Goal: Transaction & Acquisition: Book appointment/travel/reservation

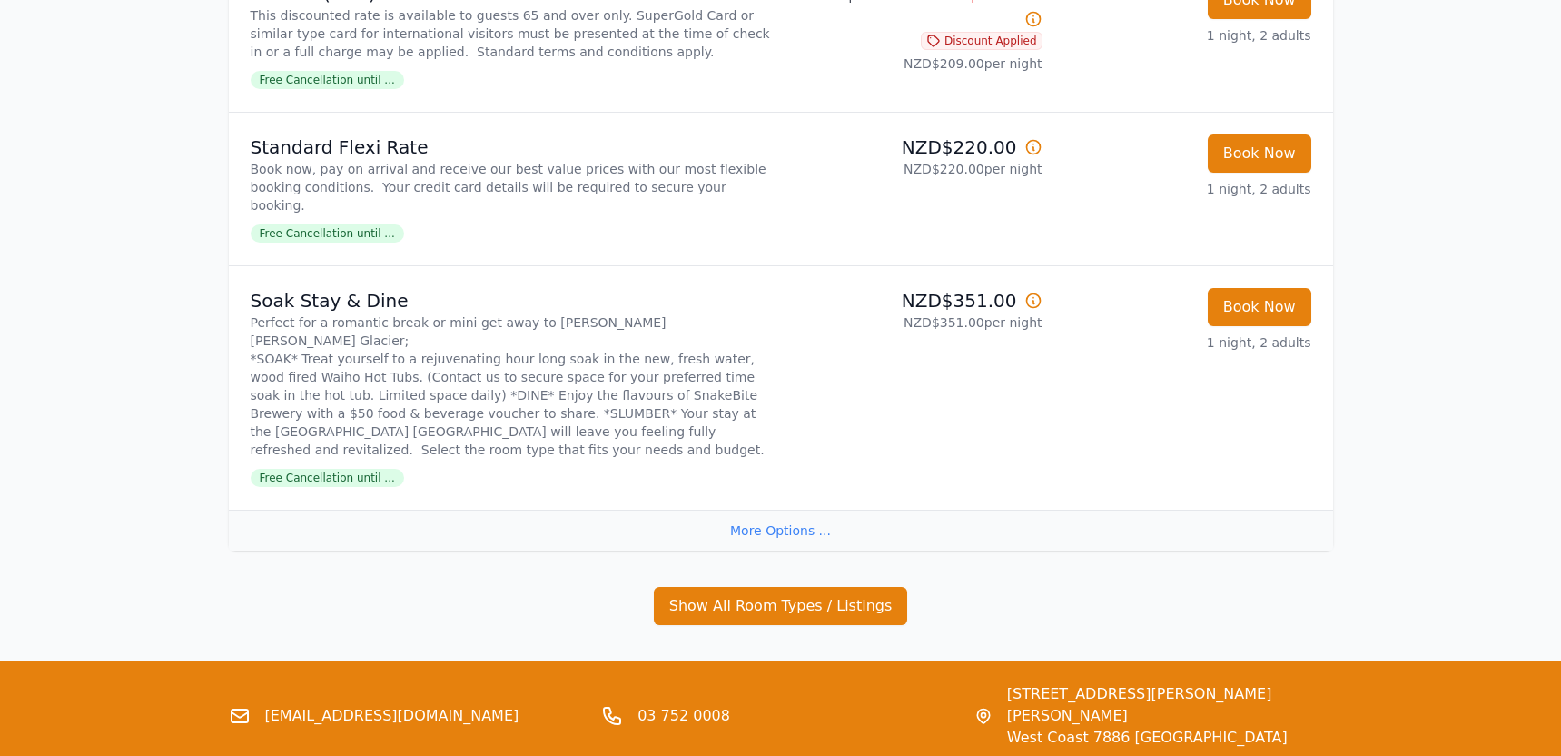
scroll to position [2098, 0]
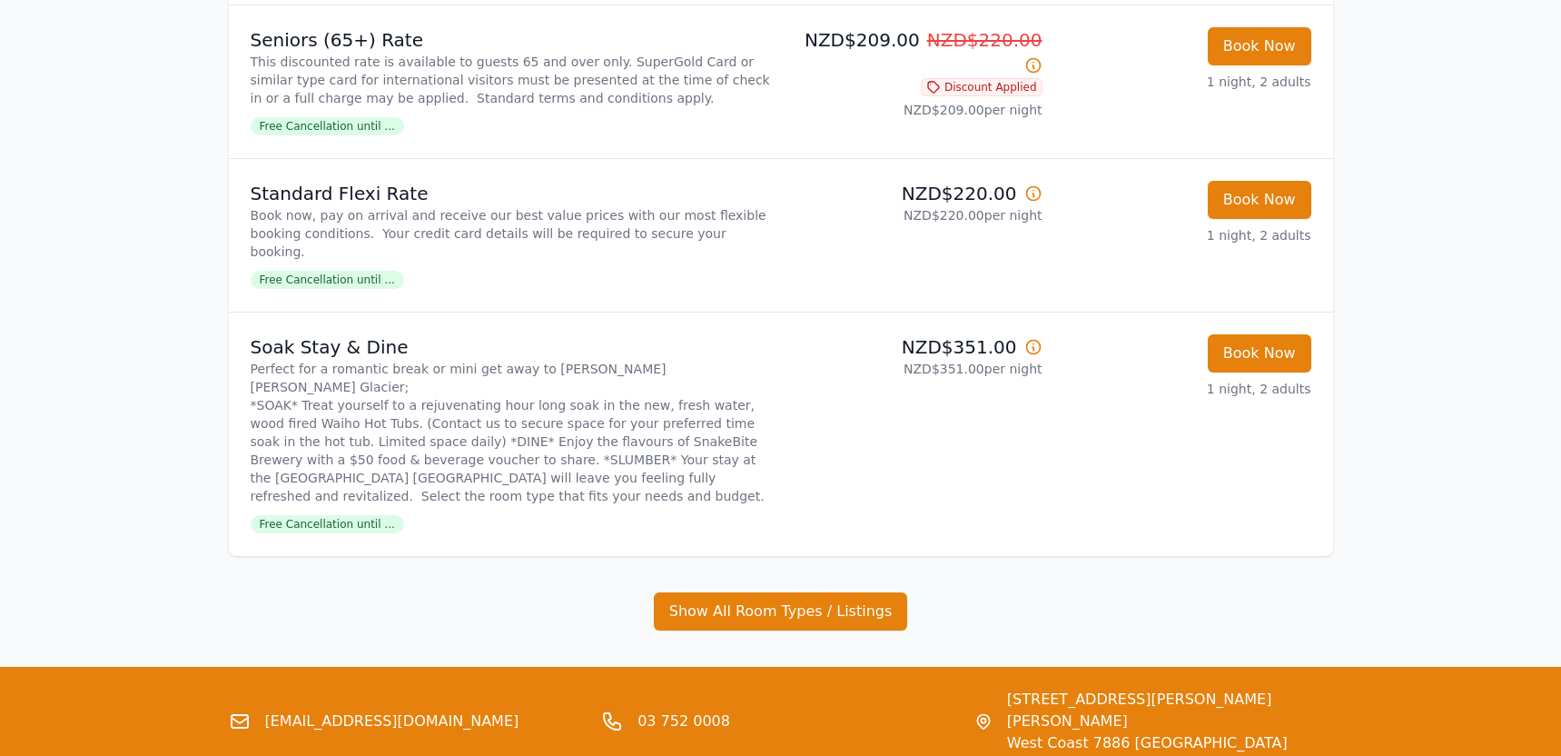
scroll to position [2330, 0]
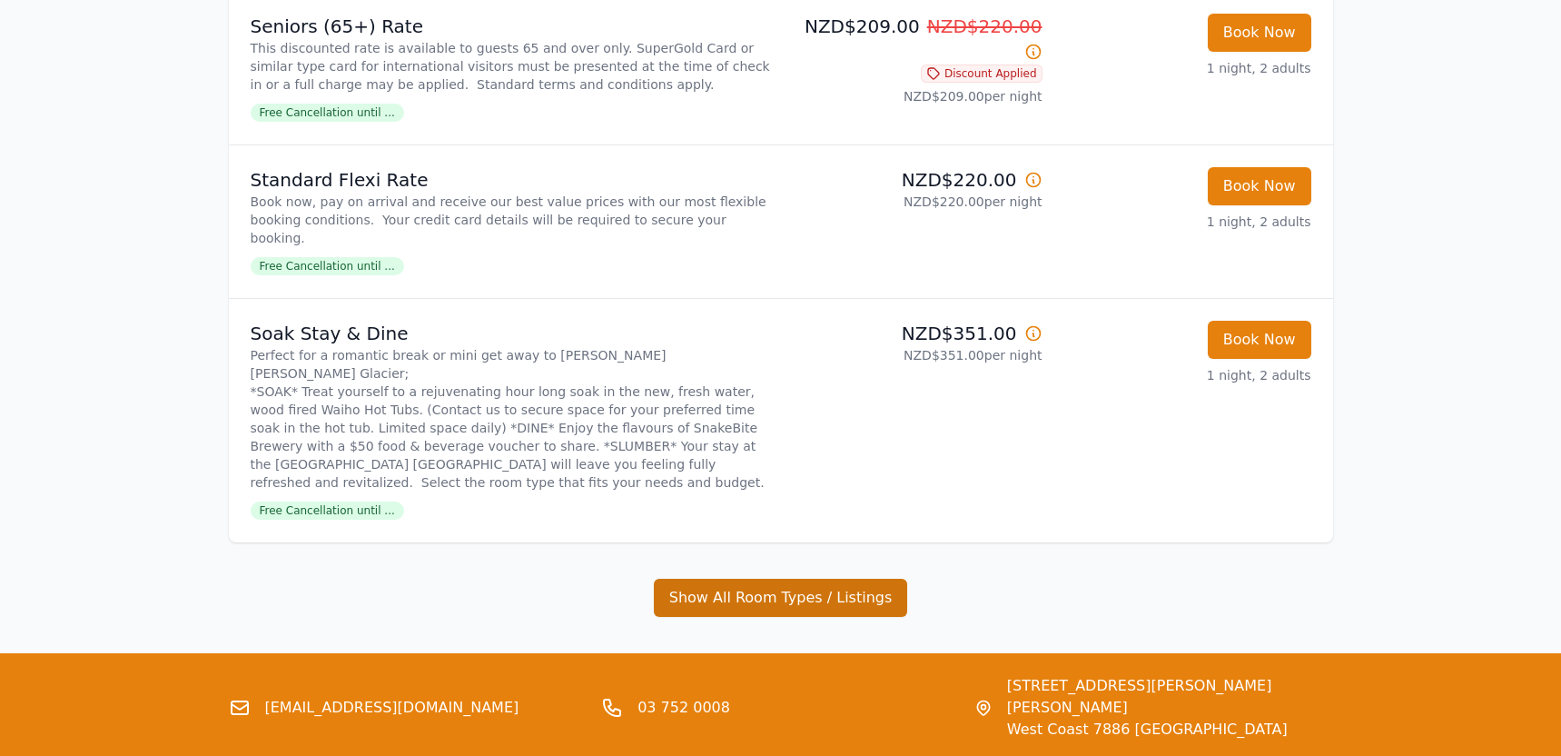
click at [856, 578] on button "Show All Room Types / Listings" at bounding box center [781, 597] width 254 height 38
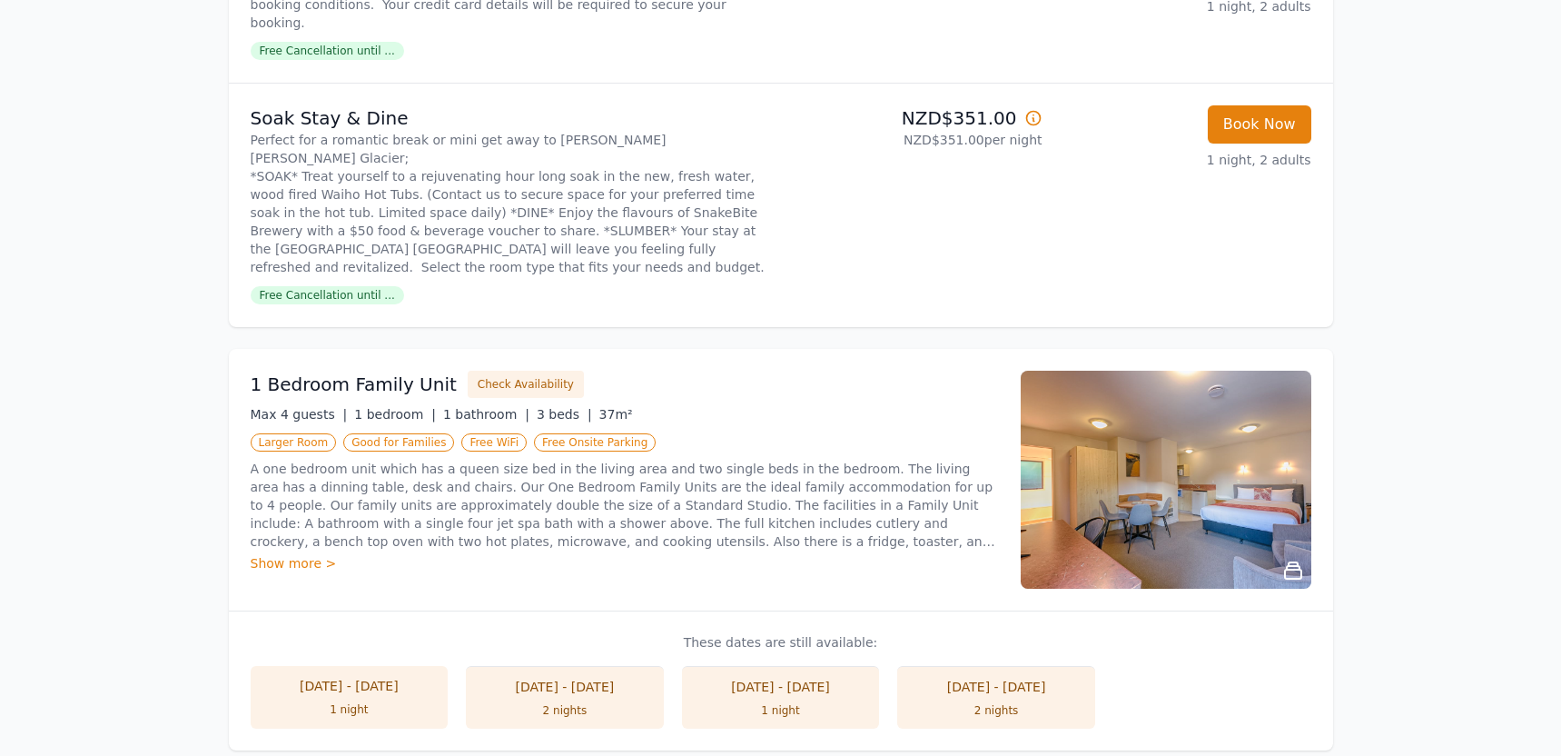
scroll to position [2577, 0]
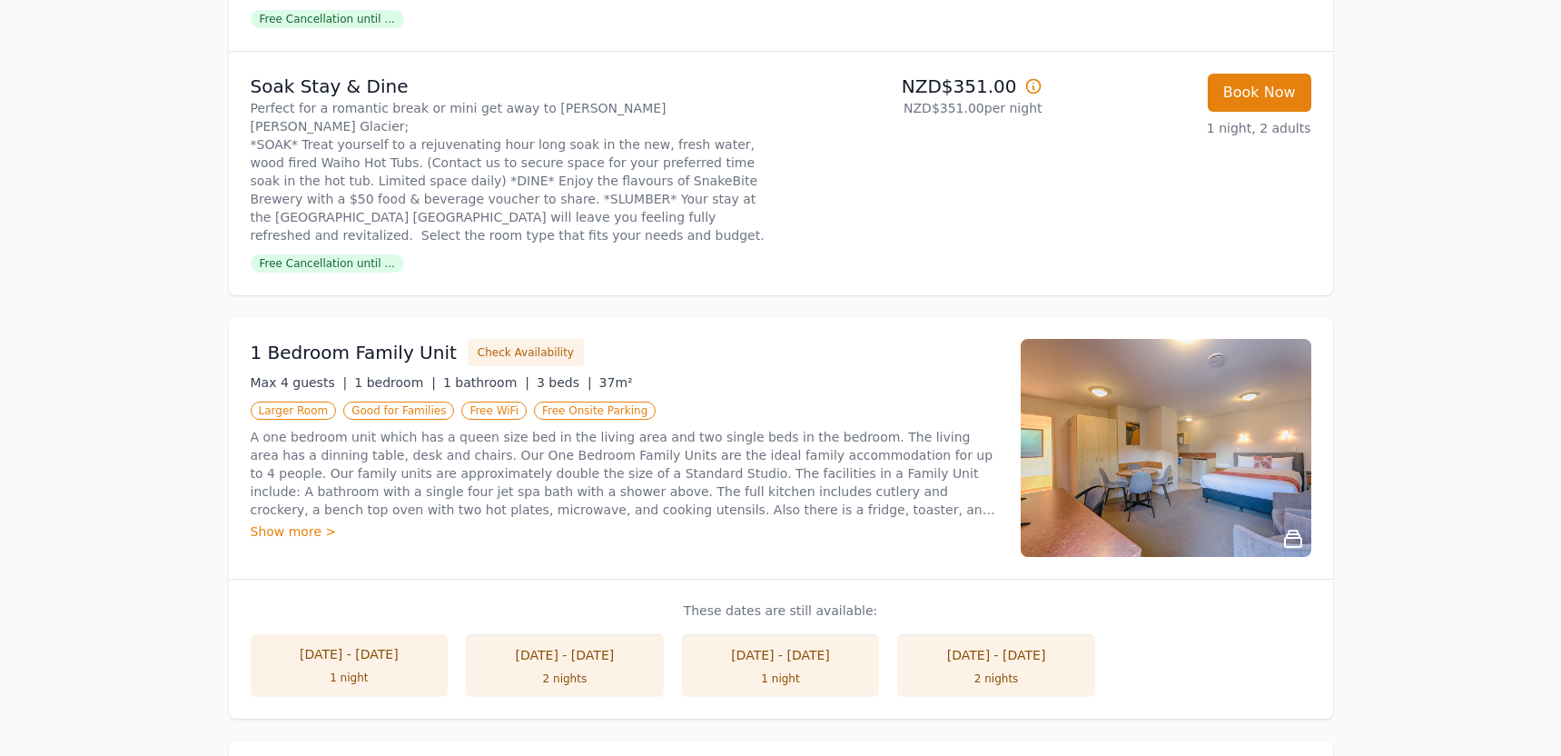
click at [370, 670] on div "1 night" at bounding box center [350, 677] width 162 height 15
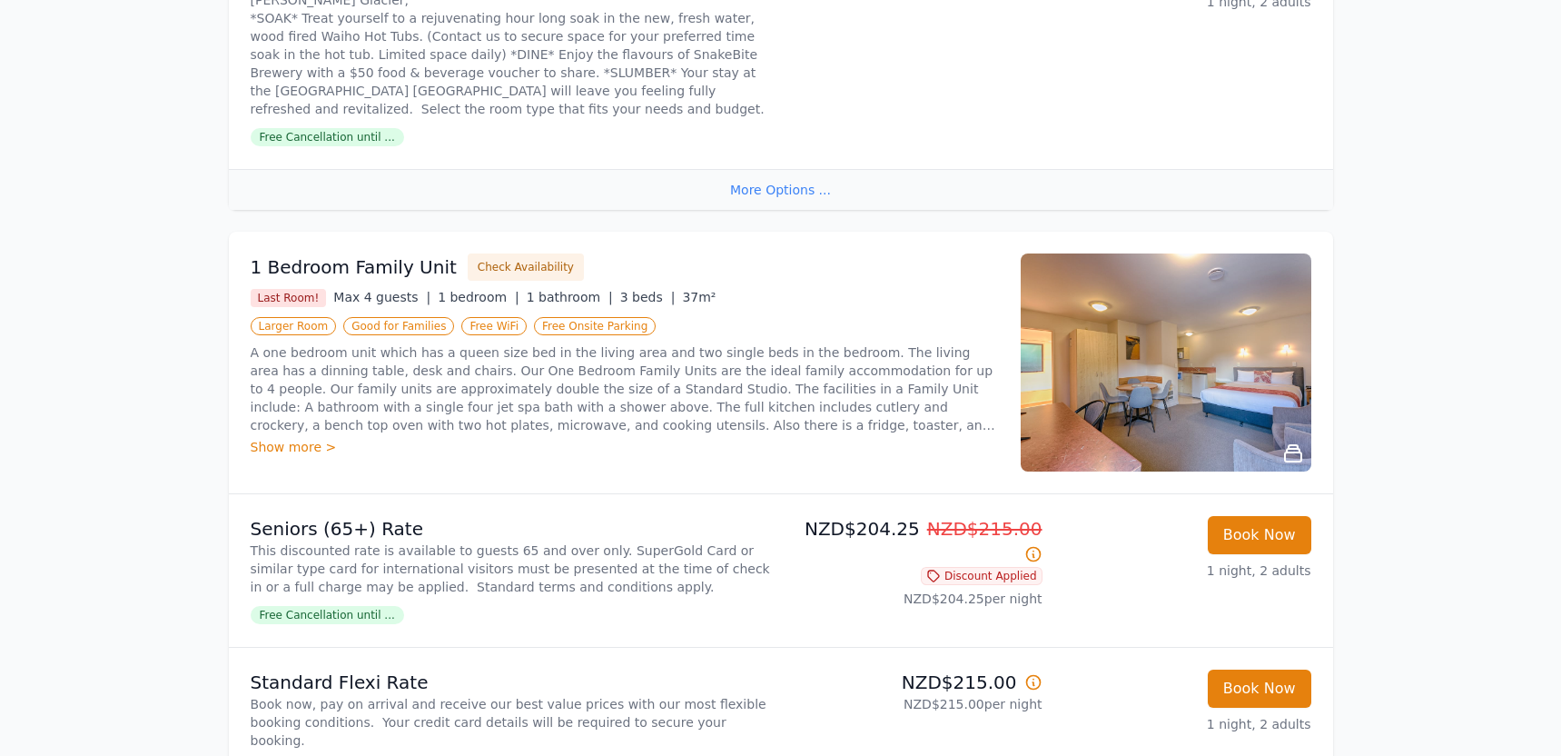
scroll to position [3341, 0]
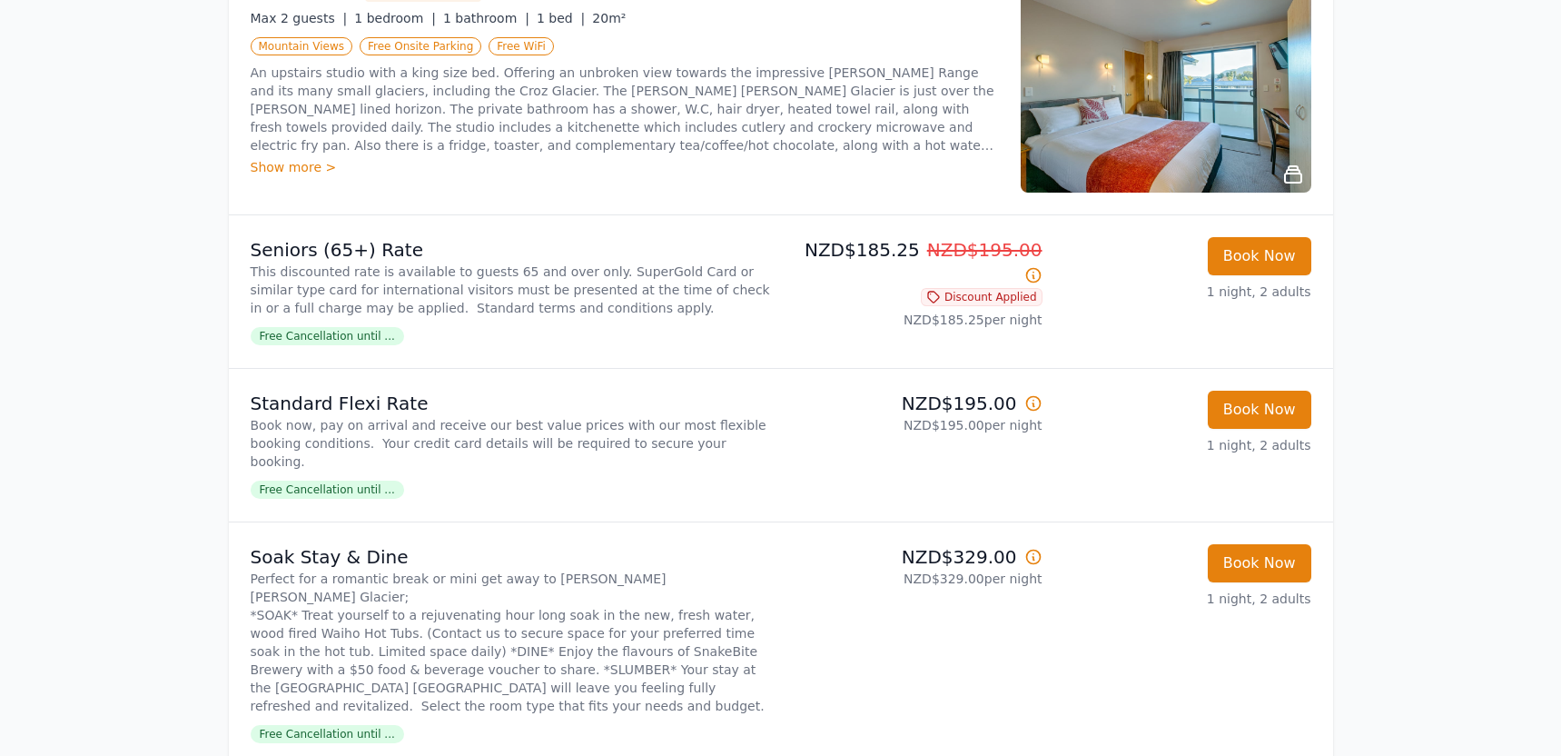
scroll to position [2714, 0]
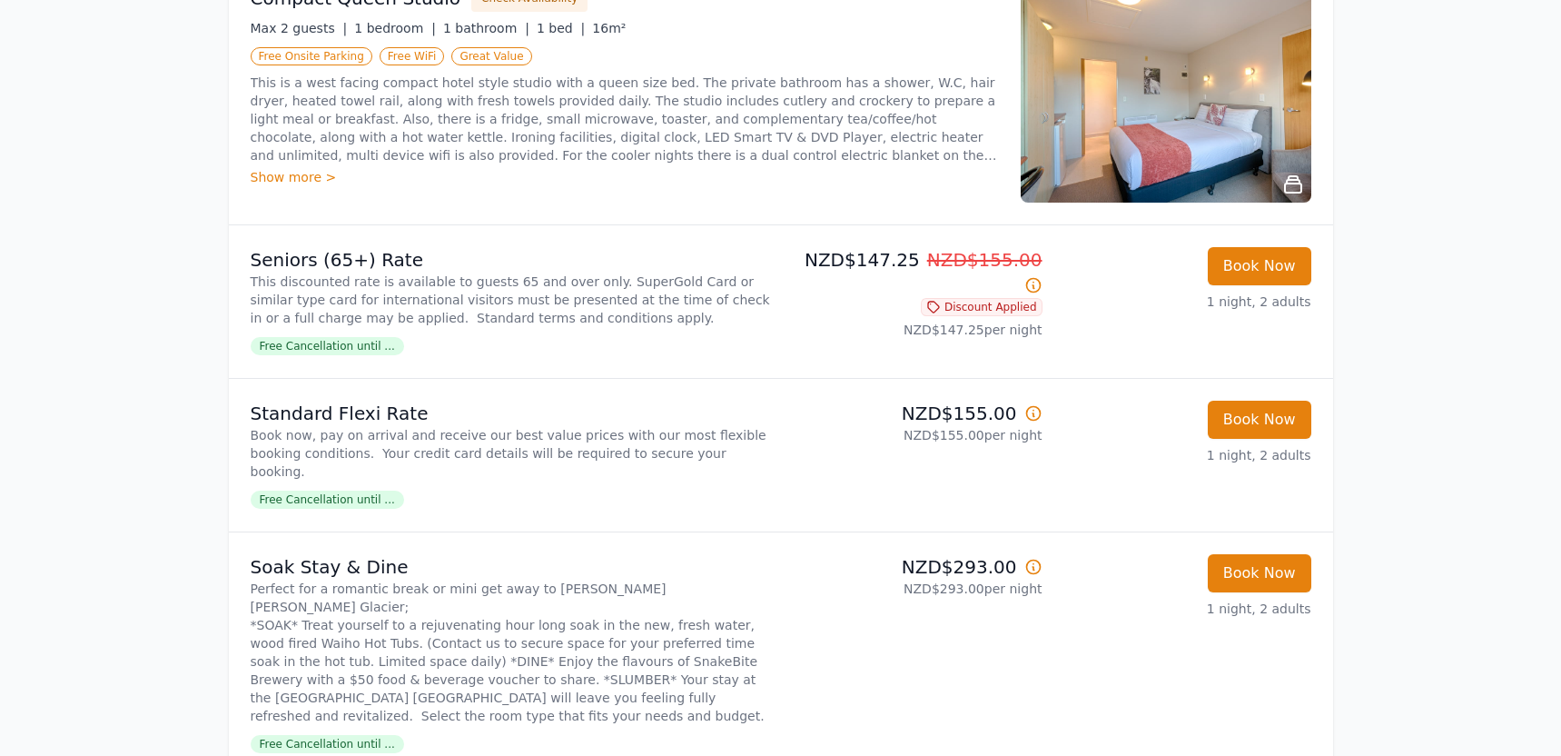
scroll to position [0, 0]
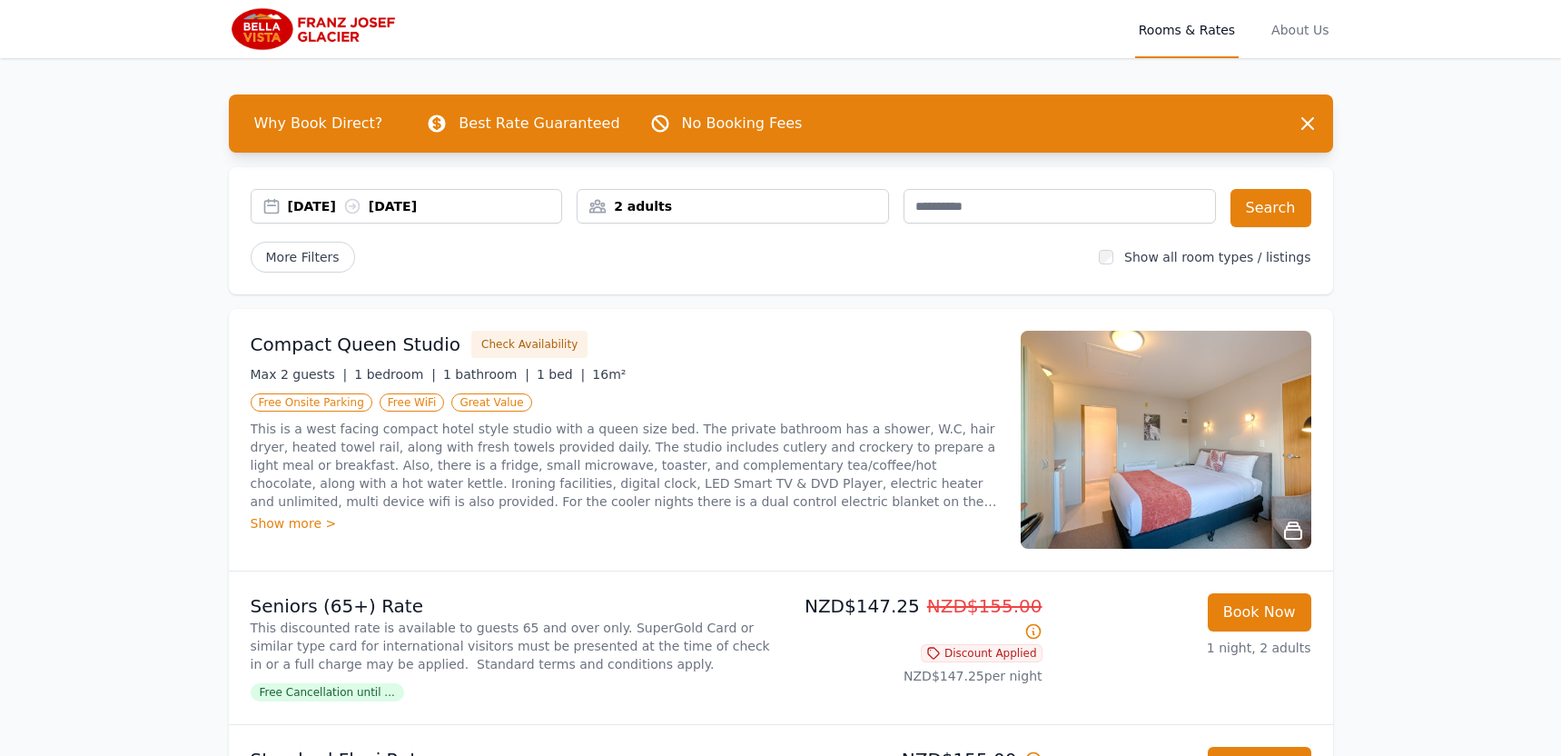
click at [311, 206] on div "[DATE] [DATE]" at bounding box center [425, 206] width 274 height 18
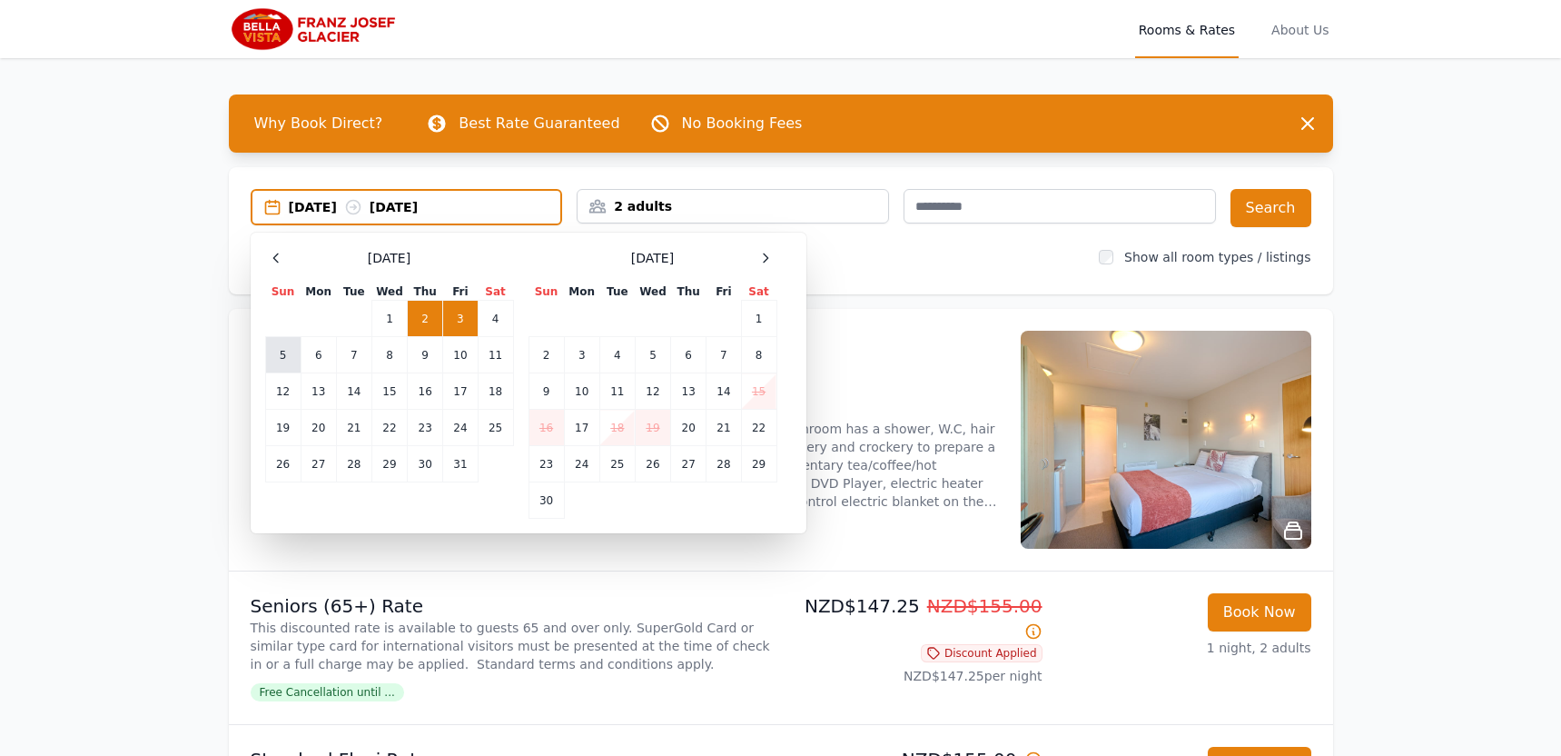
click at [273, 354] on td "5" at bounding box center [282, 355] width 35 height 36
click at [318, 355] on td "6" at bounding box center [318, 355] width 35 height 36
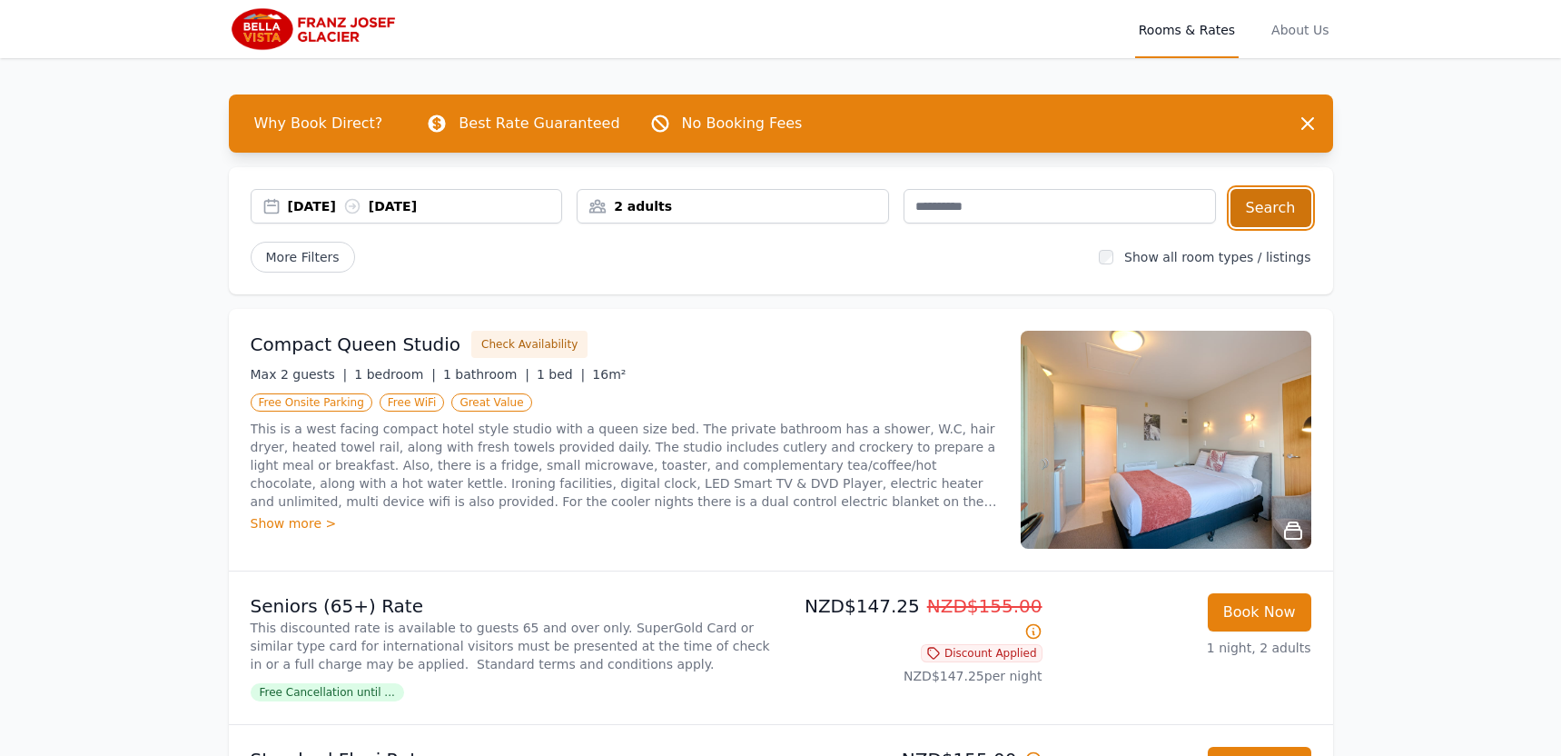
click at [1276, 214] on button "Search" at bounding box center [1270, 208] width 81 height 38
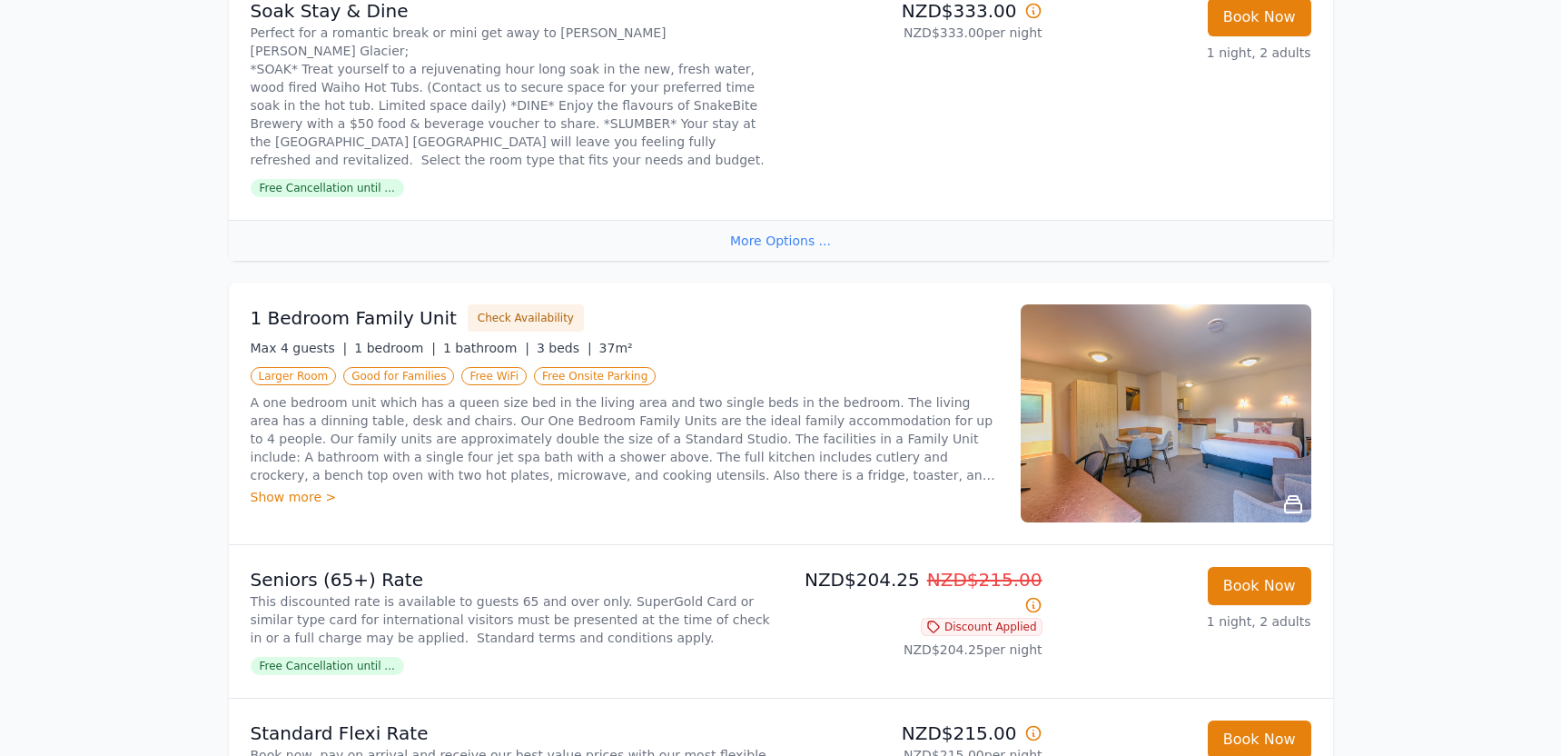
scroll to position [3429, 0]
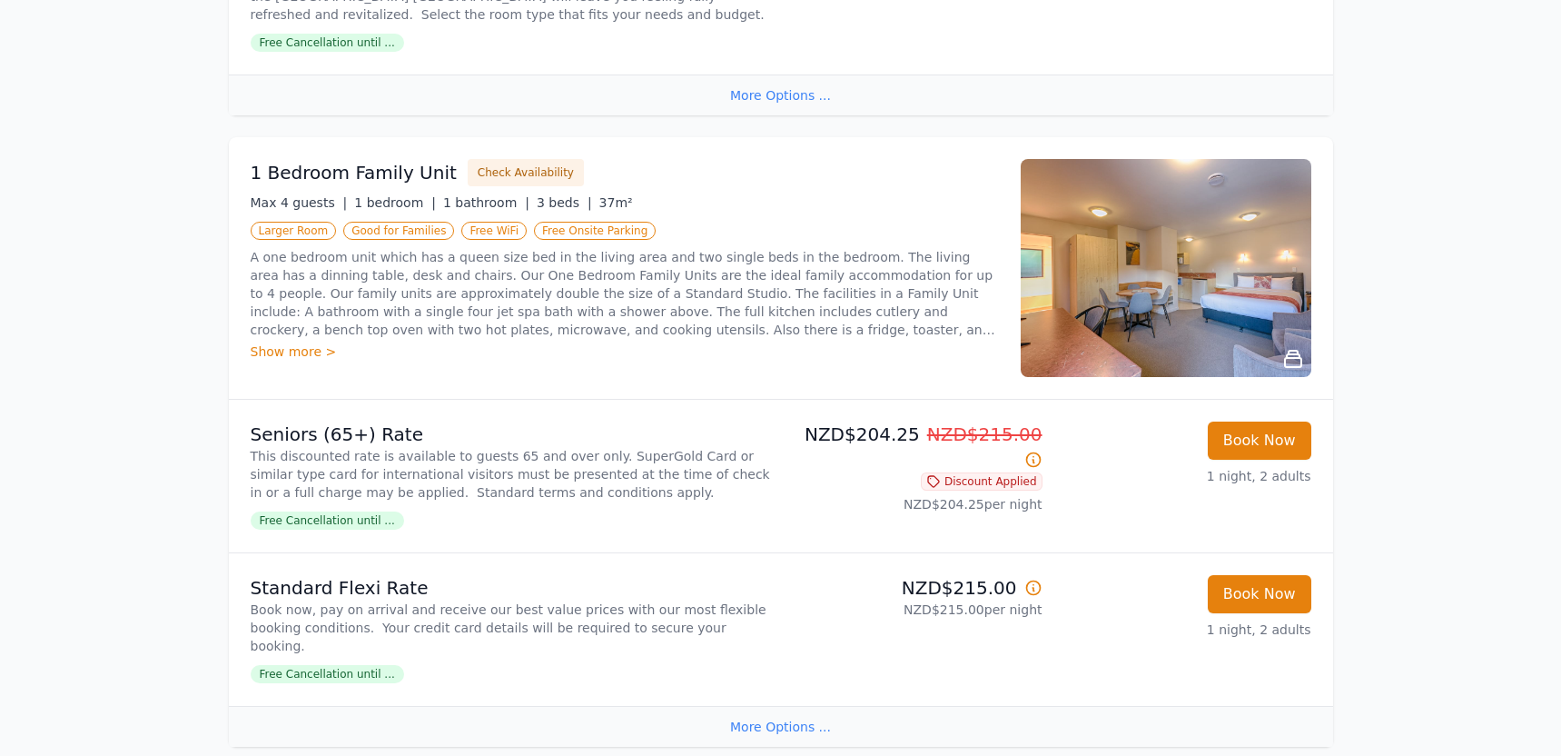
click at [808, 706] on div "More Options ..." at bounding box center [781, 726] width 1104 height 41
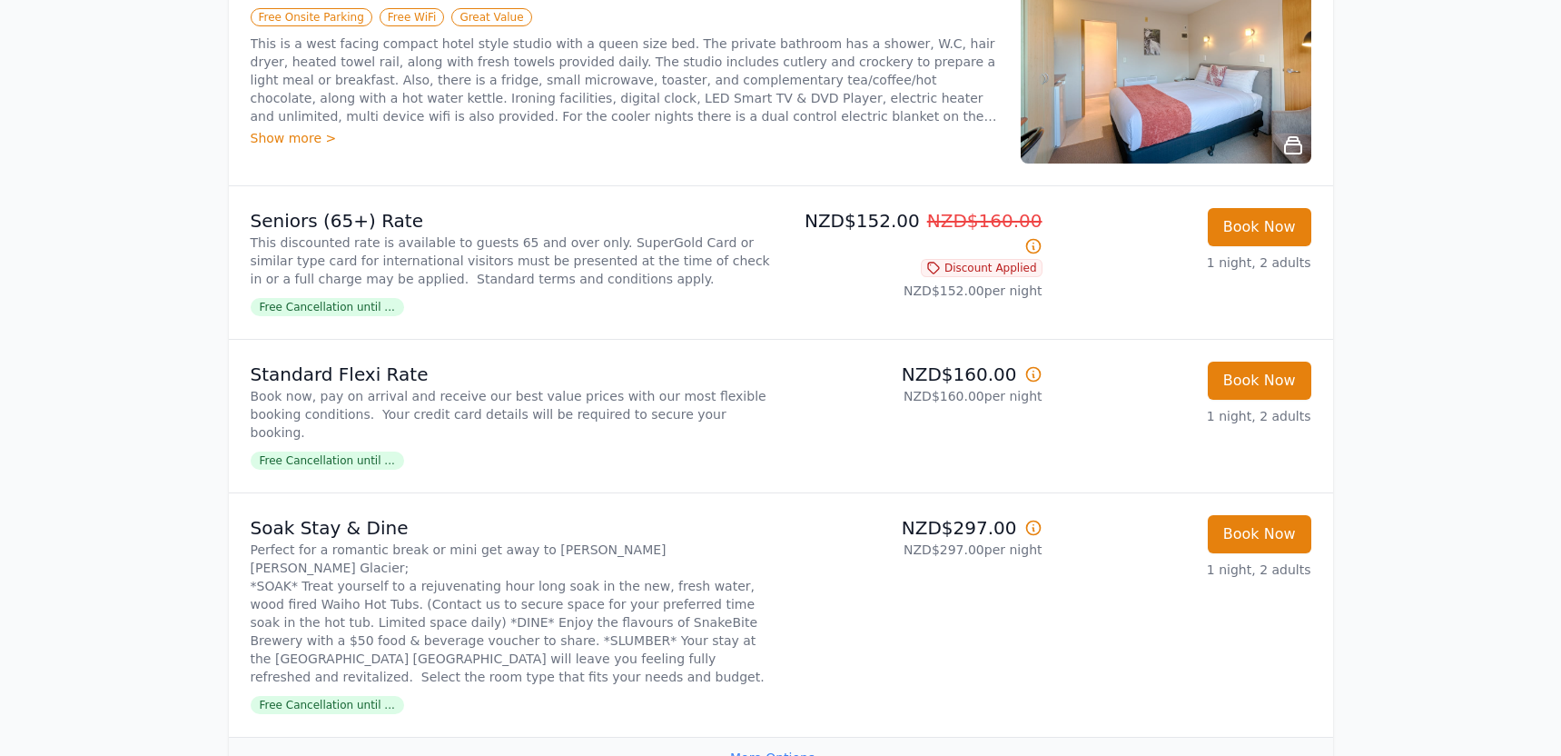
scroll to position [0, 0]
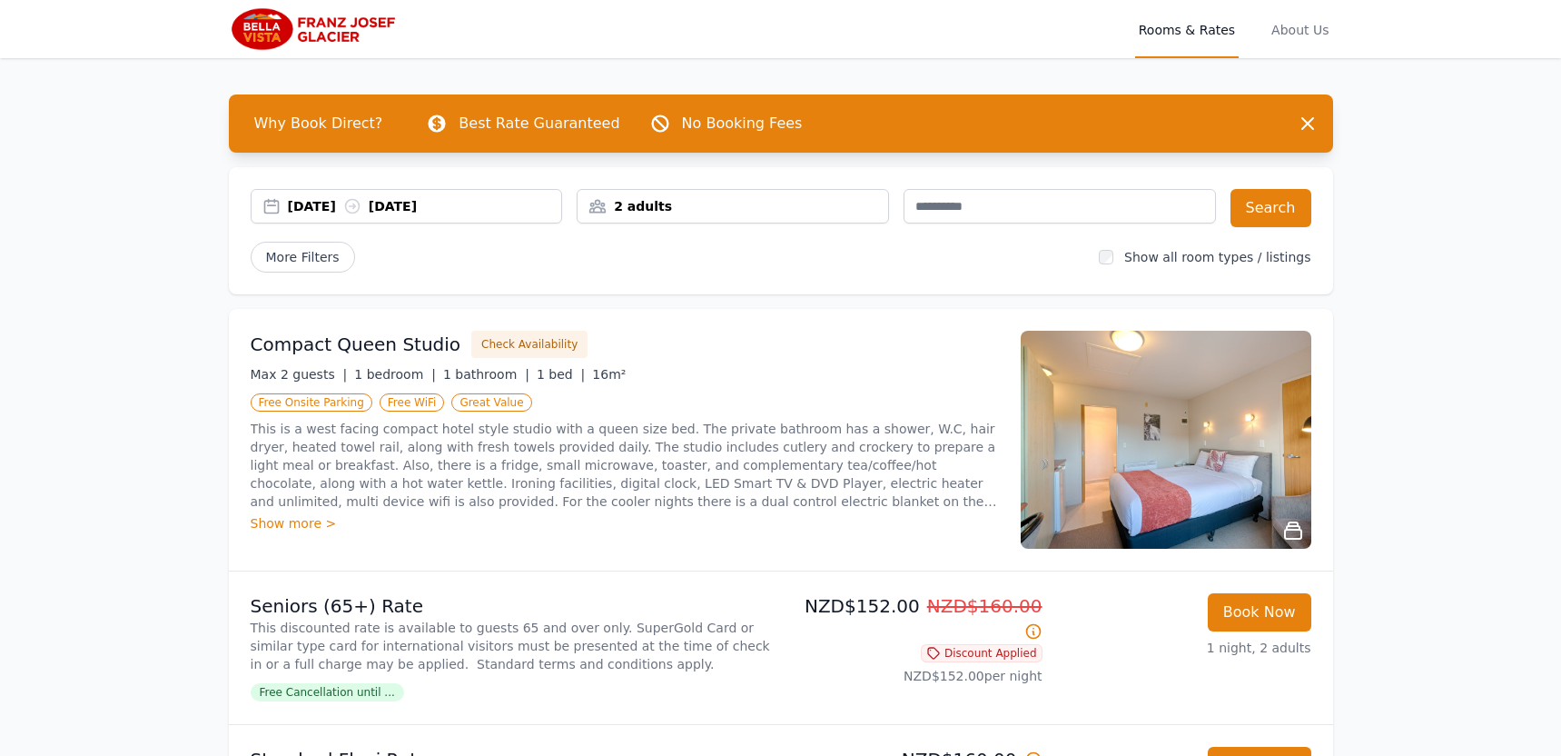
click at [332, 208] on div "[DATE] [DATE]" at bounding box center [425, 206] width 274 height 18
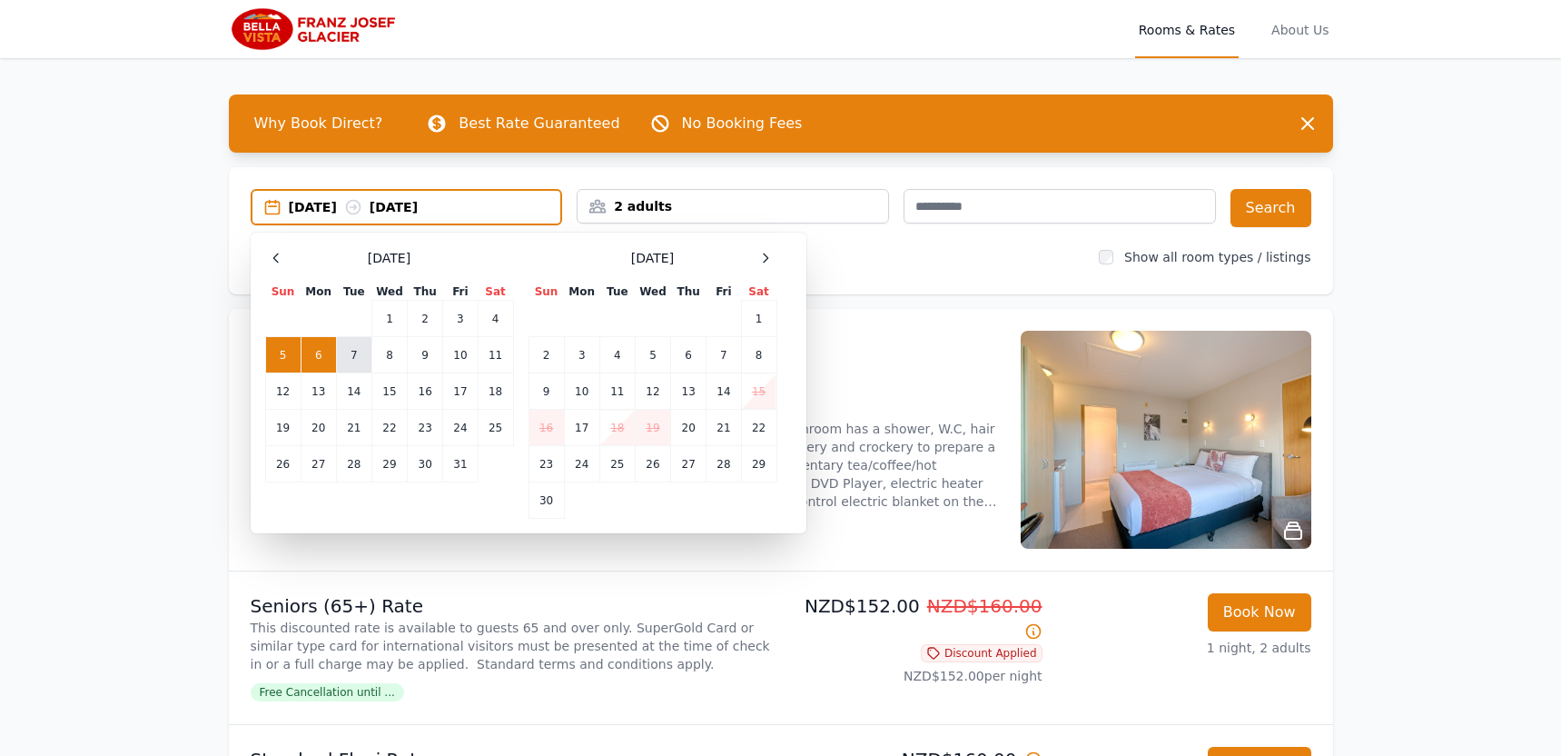
click at [356, 356] on td "7" at bounding box center [353, 355] width 35 height 36
click at [375, 353] on td "8" at bounding box center [388, 355] width 35 height 36
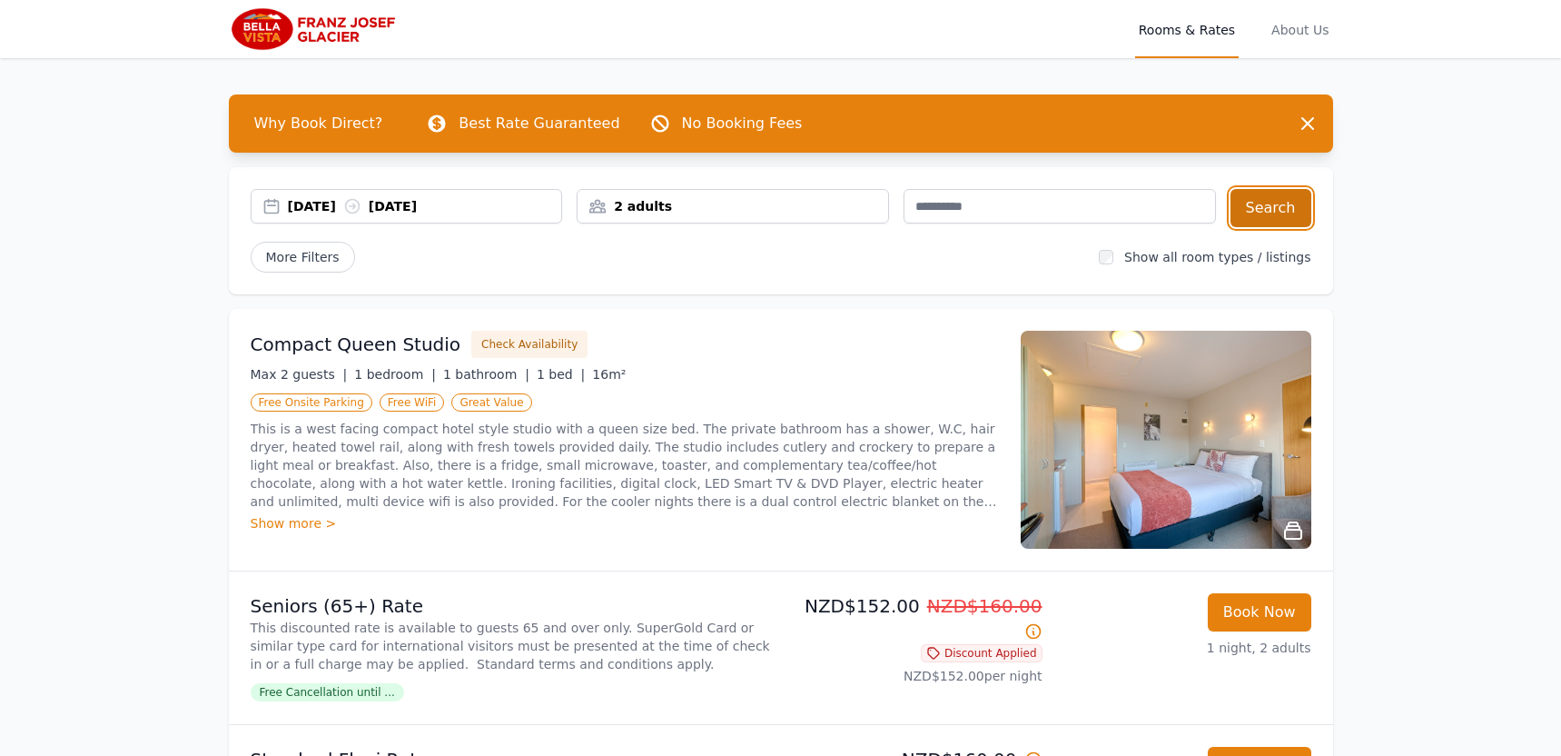
click at [1287, 194] on button "Search" at bounding box center [1270, 208] width 81 height 38
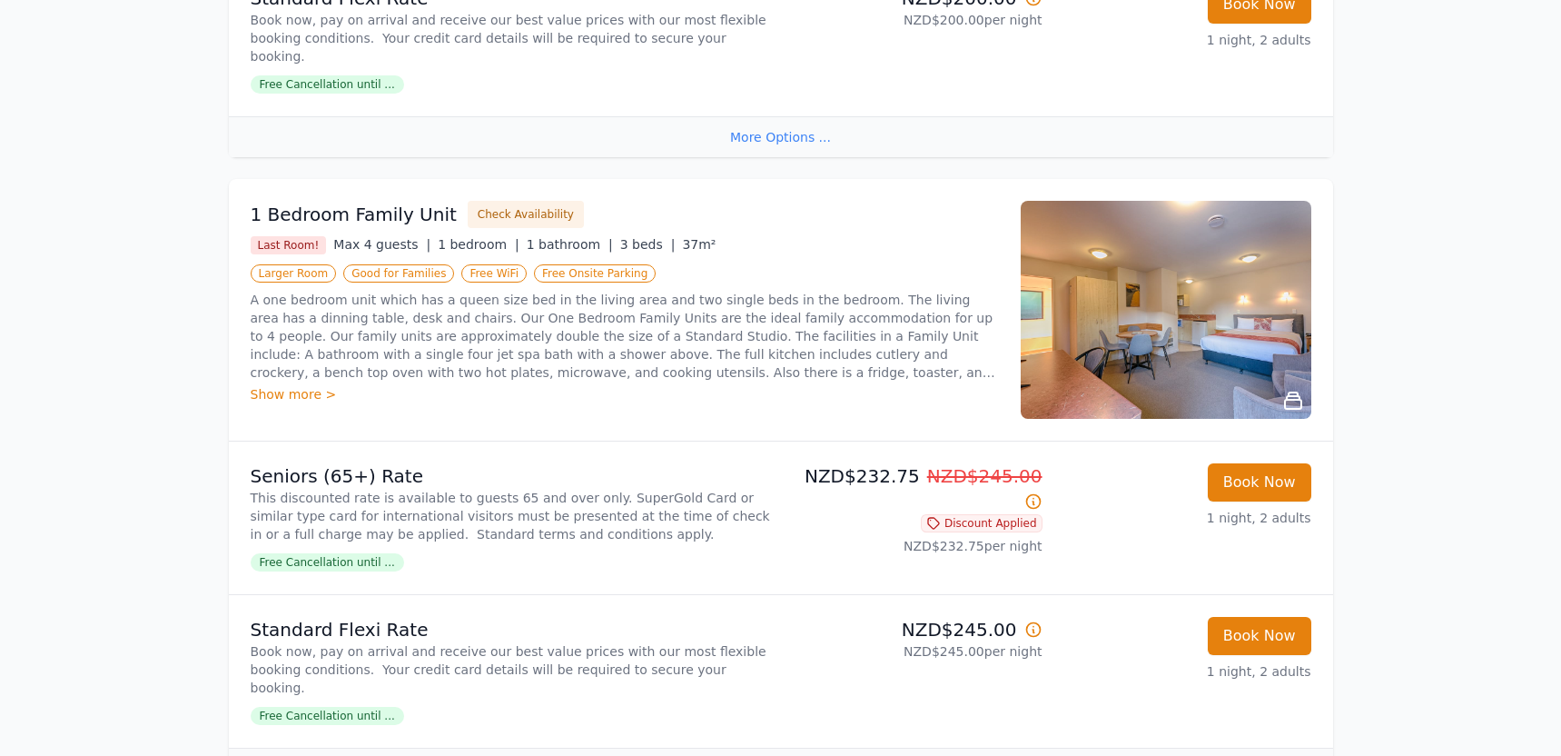
scroll to position [1642, 0]
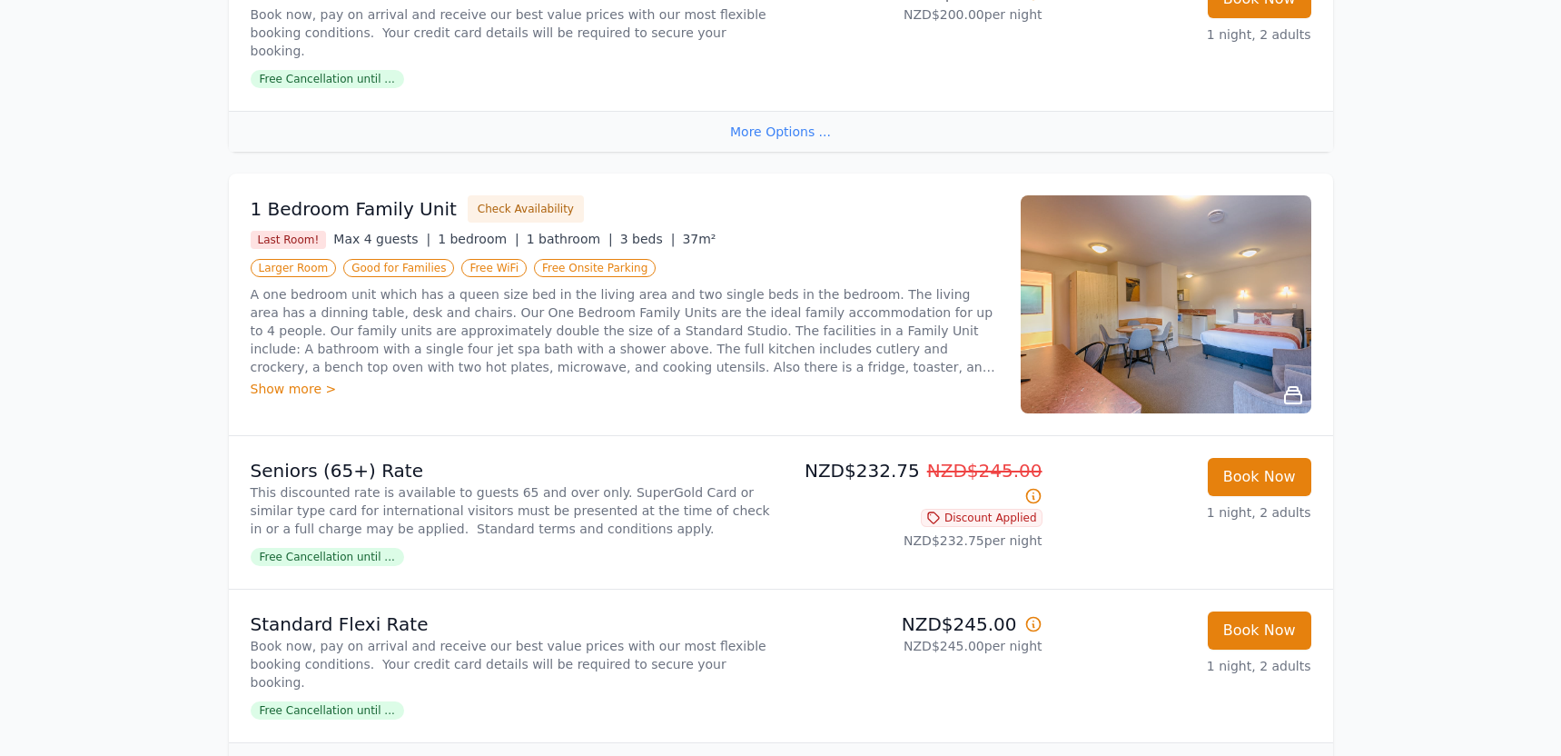
click at [765, 742] on div "More Options ..." at bounding box center [781, 762] width 1104 height 41
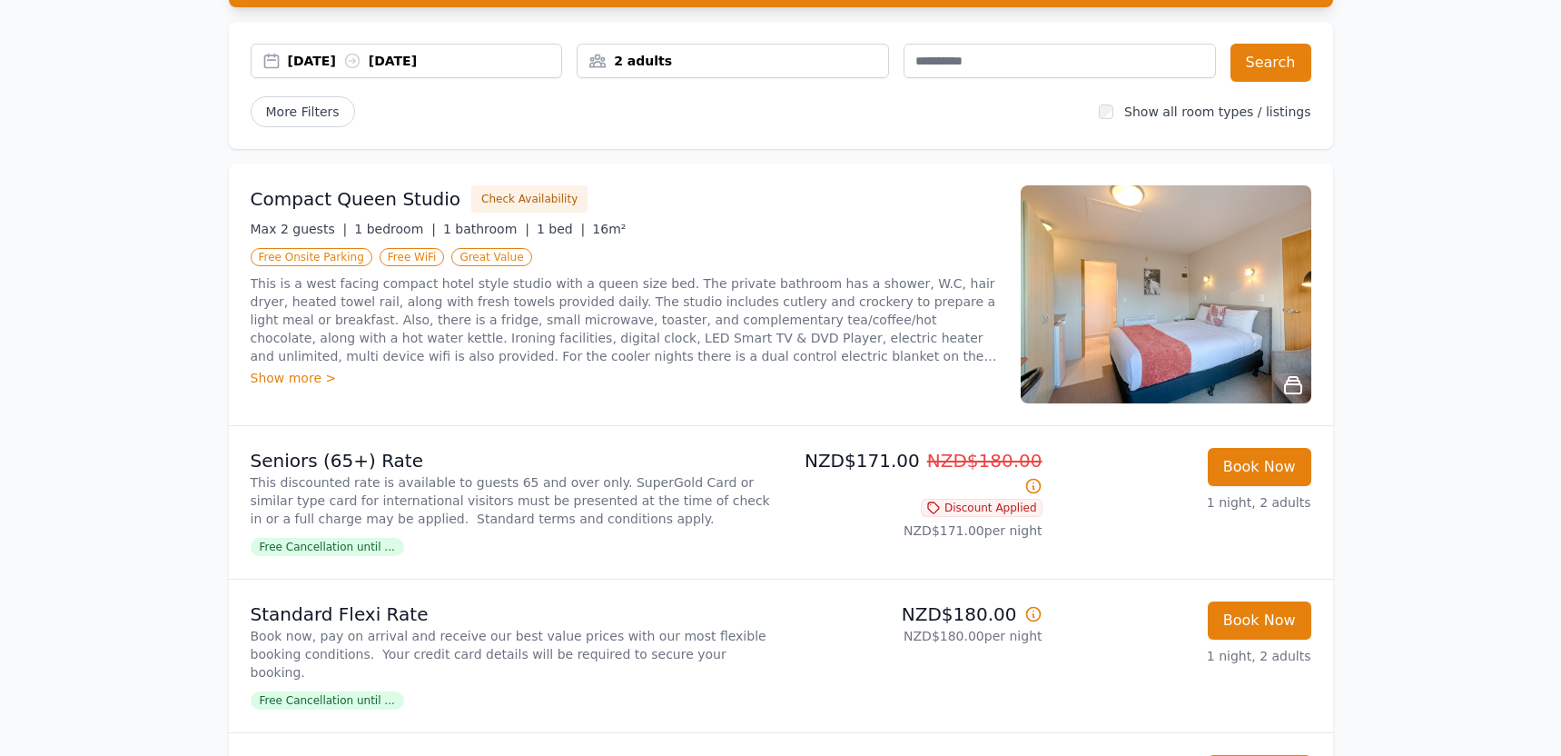
scroll to position [0, 0]
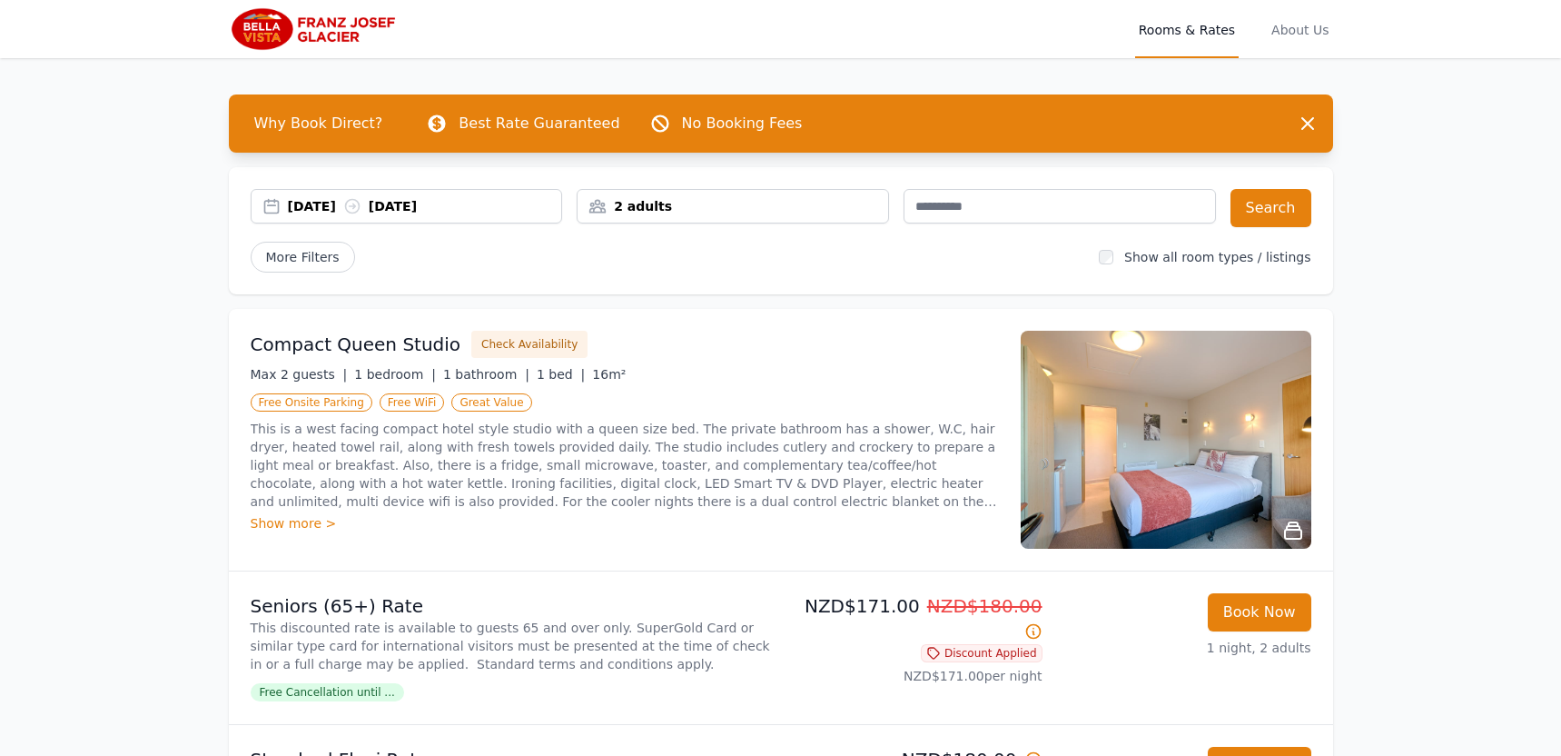
click at [312, 215] on div "[DATE] [DATE]" at bounding box center [407, 206] width 312 height 35
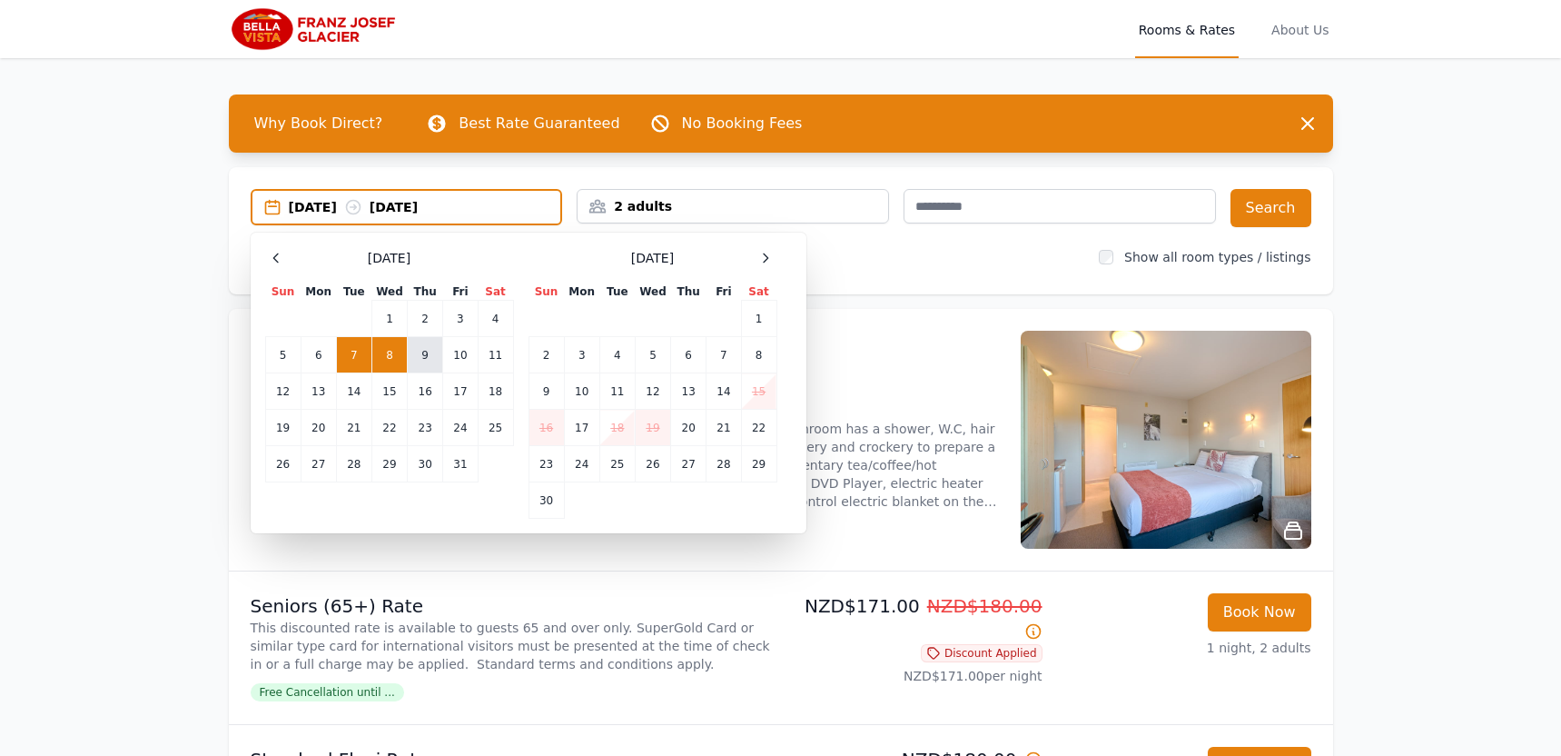
click at [421, 356] on td "9" at bounding box center [425, 355] width 35 height 36
click at [458, 359] on td "10" at bounding box center [460, 355] width 35 height 36
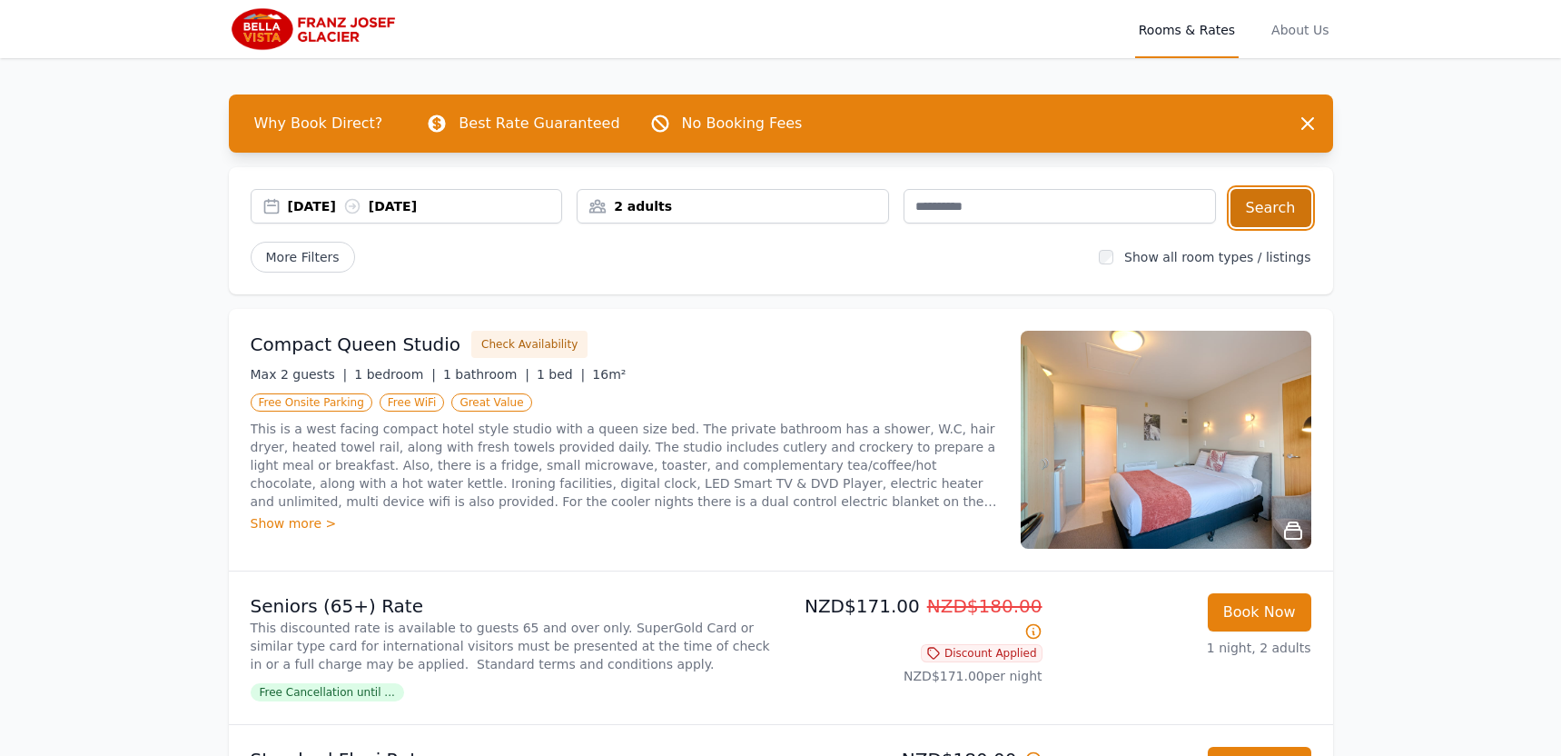
click at [1267, 209] on button "Search" at bounding box center [1270, 208] width 81 height 38
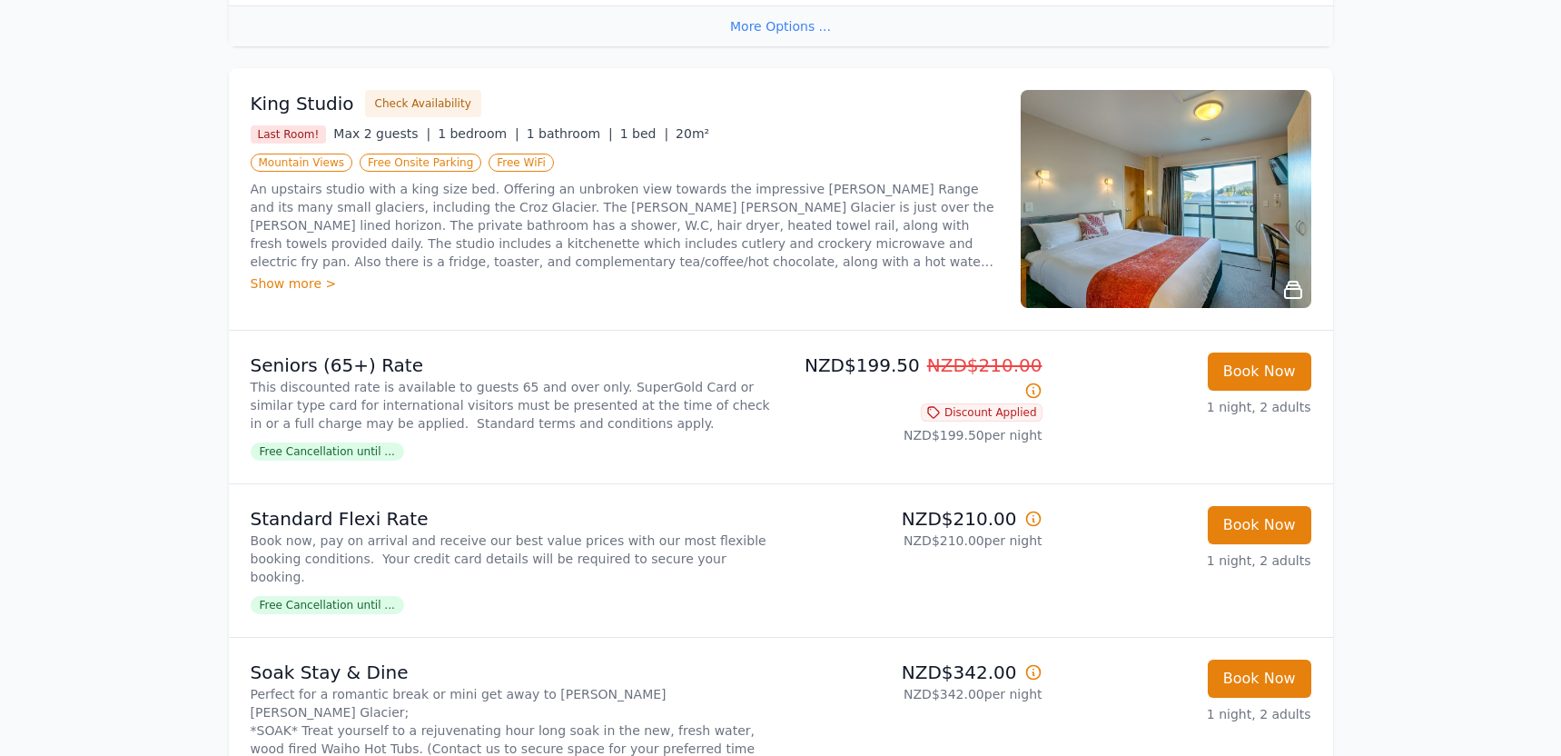
scroll to position [2552, 0]
